Goal: Submit feedback/report problem

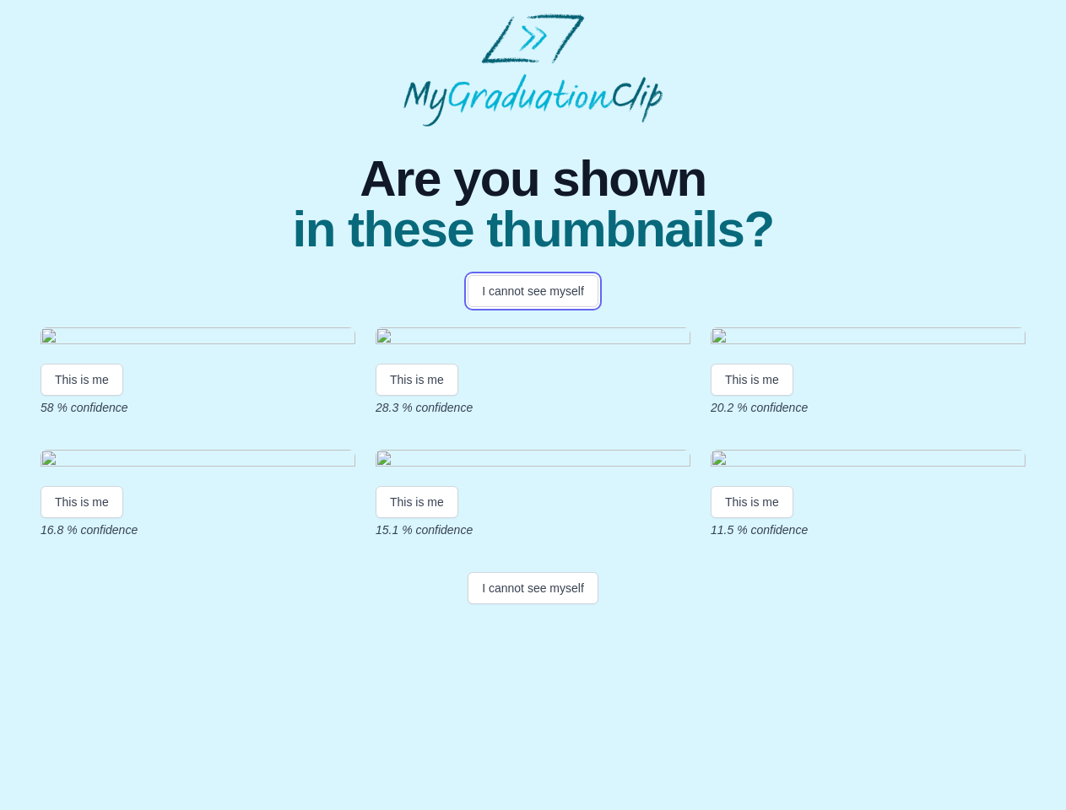
click at [533, 291] on button "I cannot see myself" at bounding box center [533, 291] width 131 height 32
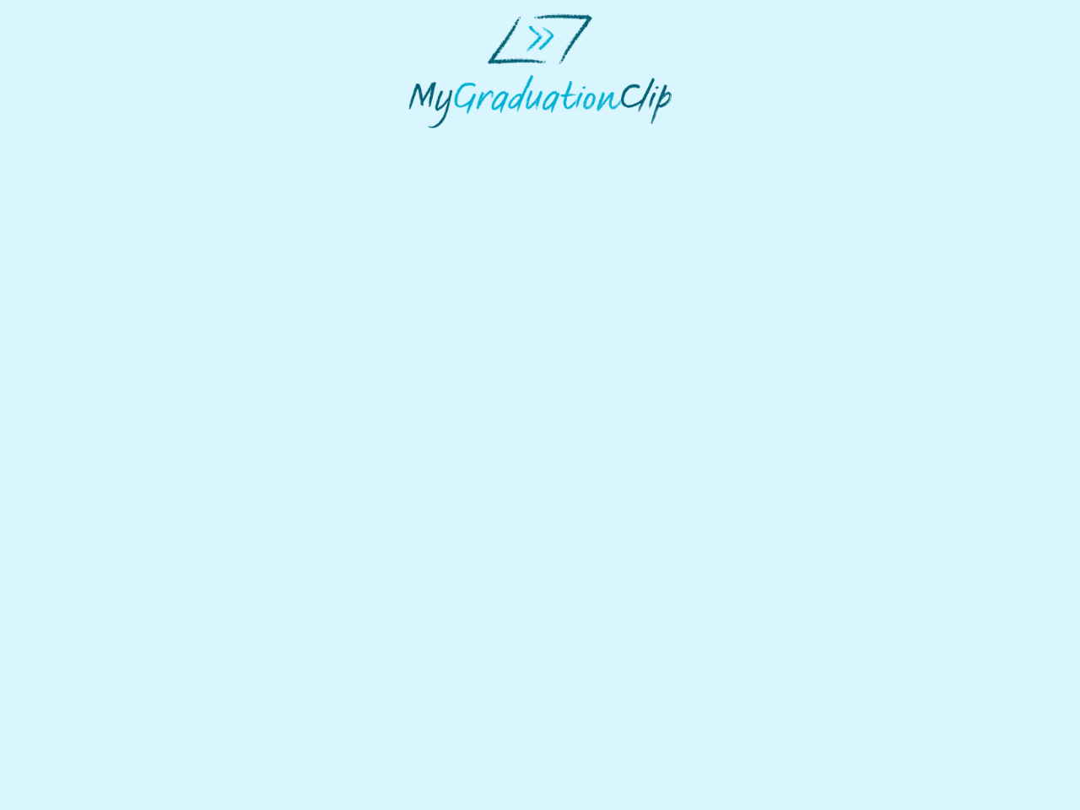
click at [82, 142] on html at bounding box center [540, 71] width 1080 height 142
click at [419, 142] on html at bounding box center [540, 71] width 1080 height 142
click at [756, 142] on html at bounding box center [540, 71] width 1080 height 142
click at [82, 142] on html at bounding box center [540, 71] width 1080 height 142
click at [419, 142] on html at bounding box center [540, 71] width 1080 height 142
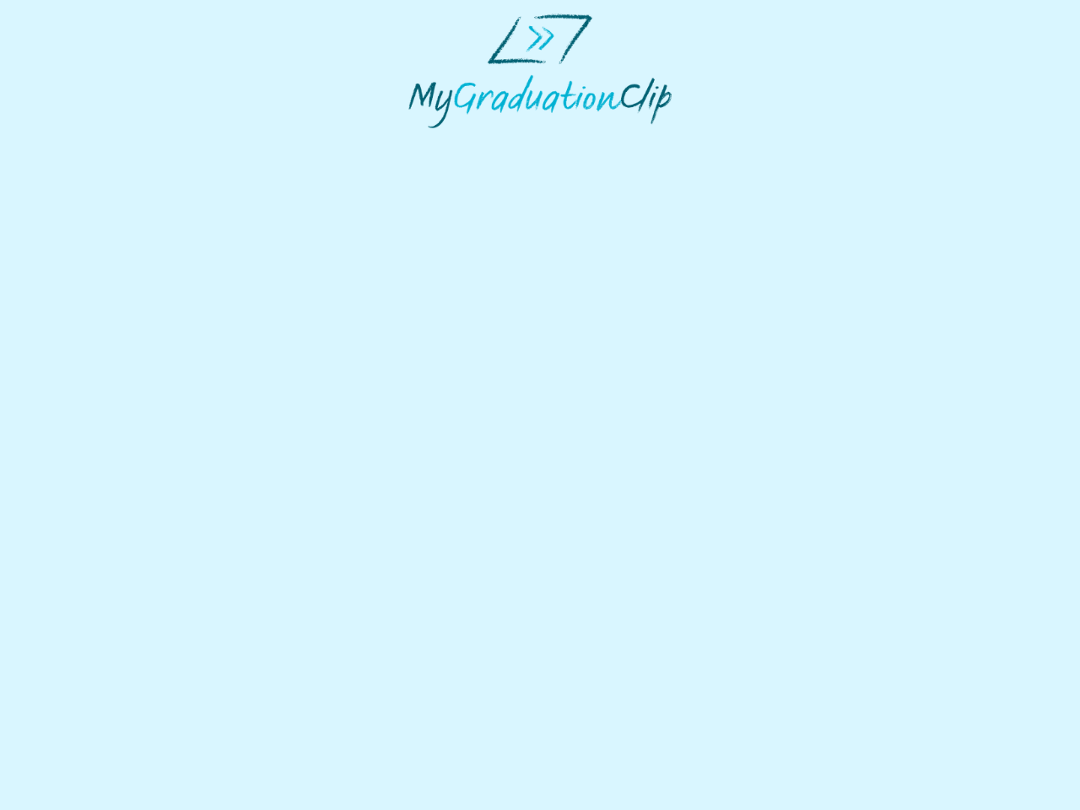
click at [756, 142] on html at bounding box center [540, 71] width 1080 height 142
